Goal: Task Accomplishment & Management: Manage account settings

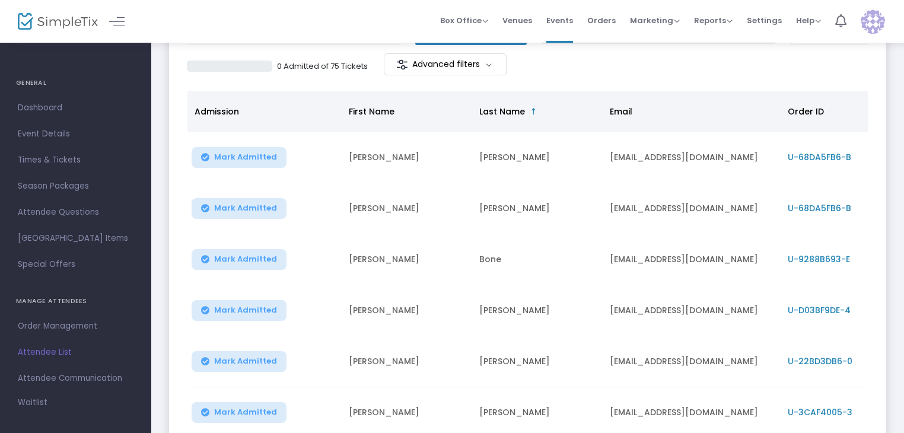
scroll to position [102, 0]
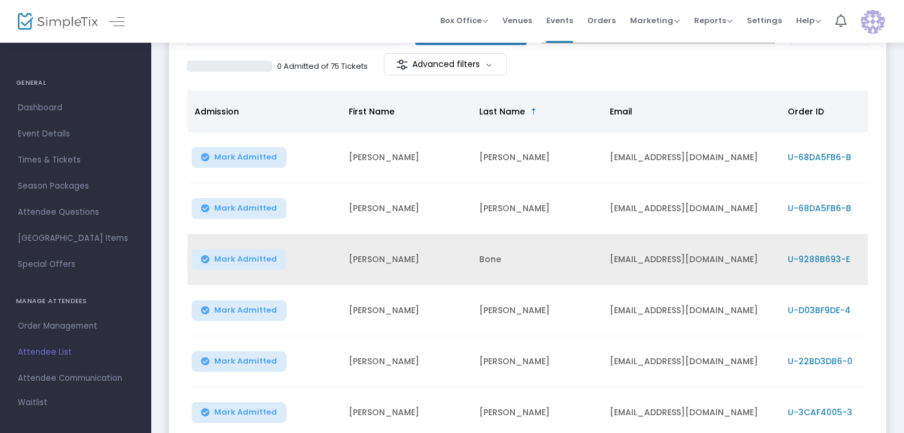
click at [814, 253] on span "U-9288B693-E" at bounding box center [819, 259] width 62 height 12
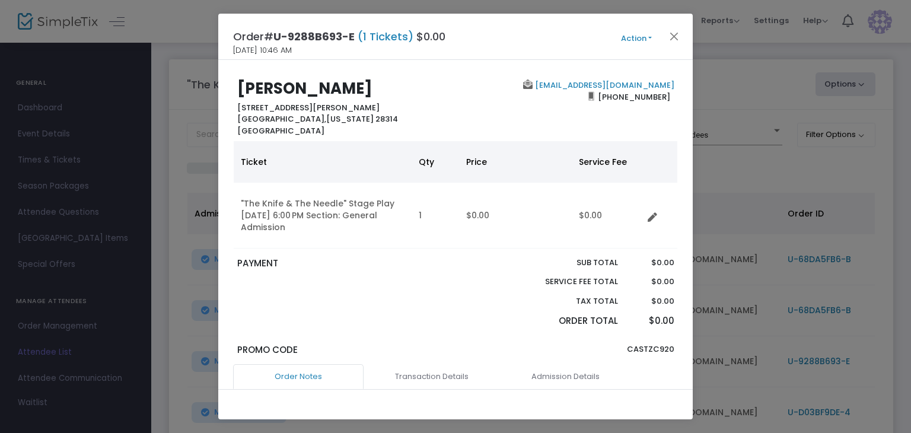
scroll to position [0, 0]
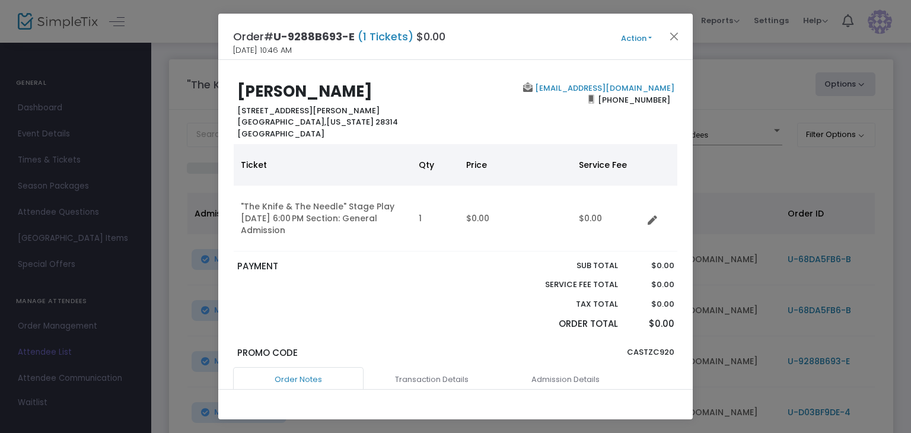
click at [625, 36] on button "Action" at bounding box center [636, 38] width 71 height 13
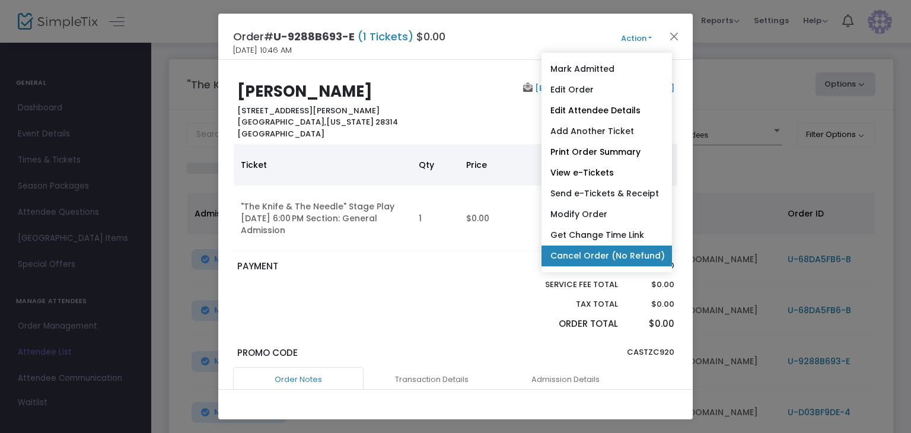
click at [568, 256] on link "Cancel Order (No Refund)" at bounding box center [607, 256] width 130 height 21
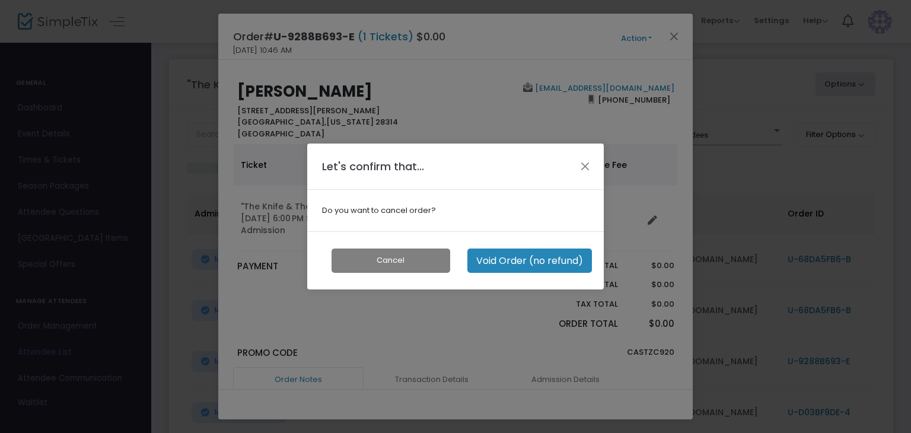
click at [529, 257] on button "Void Order (no refund)" at bounding box center [529, 261] width 125 height 24
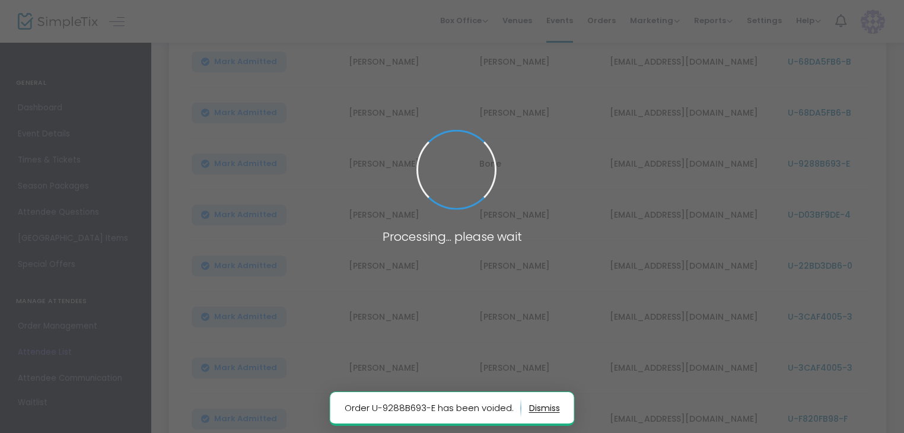
scroll to position [208, 0]
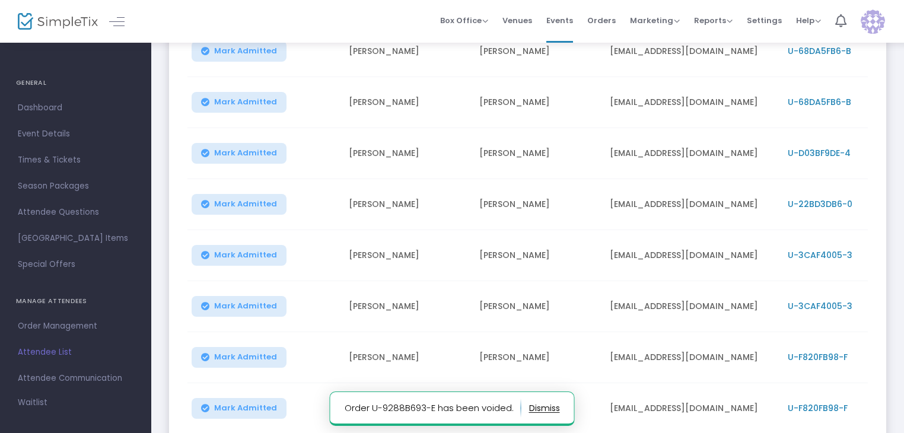
click at [545, 409] on button "button" at bounding box center [544, 408] width 31 height 19
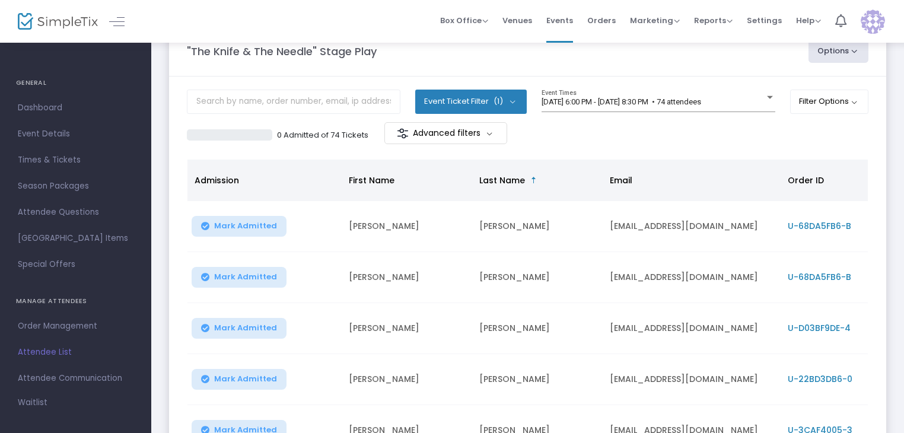
scroll to position [0, 0]
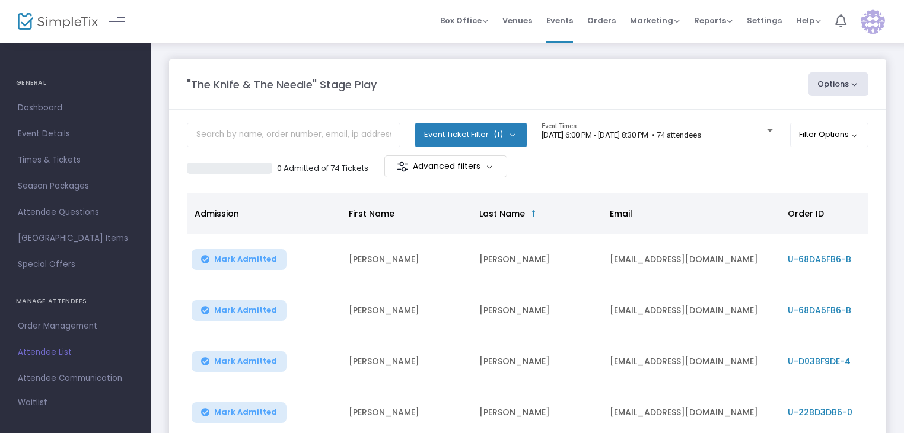
click at [854, 85] on button "Options" at bounding box center [838, 84] width 60 height 24
click at [811, 117] on li "Export List" at bounding box center [805, 119] width 109 height 23
radio input "false"
radio input "true"
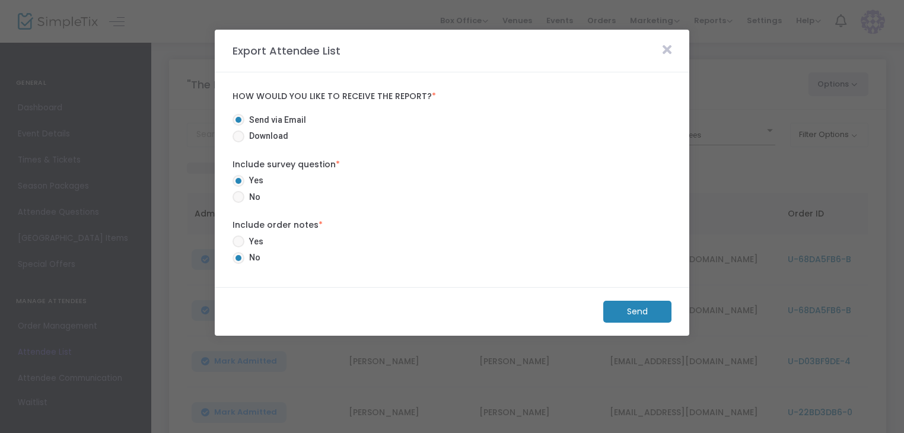
click at [254, 136] on span "Download" at bounding box center [266, 136] width 44 height 12
click at [238, 142] on input "Download" at bounding box center [238, 142] width 1 height 1
radio input "true"
click at [247, 191] on span "No" at bounding box center [252, 197] width 16 height 12
click at [238, 203] on input "No" at bounding box center [238, 203] width 1 height 1
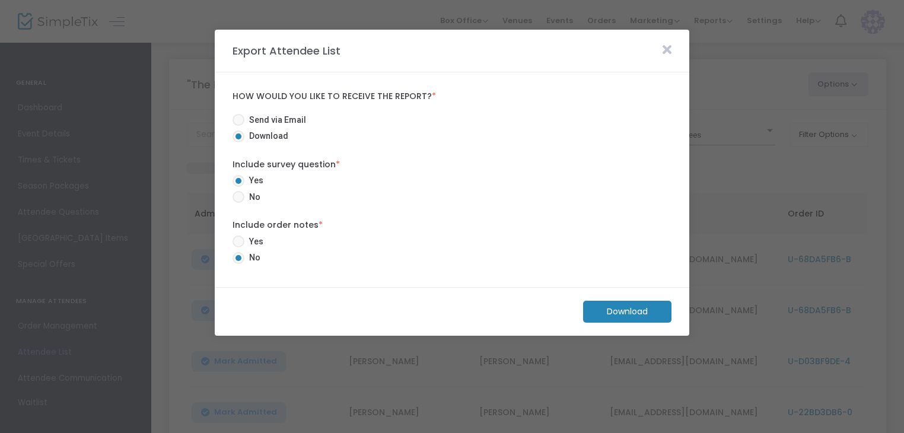
radio input "true"
click at [615, 311] on m-button "Download" at bounding box center [627, 312] width 88 height 22
